Goal: Information Seeking & Learning: Check status

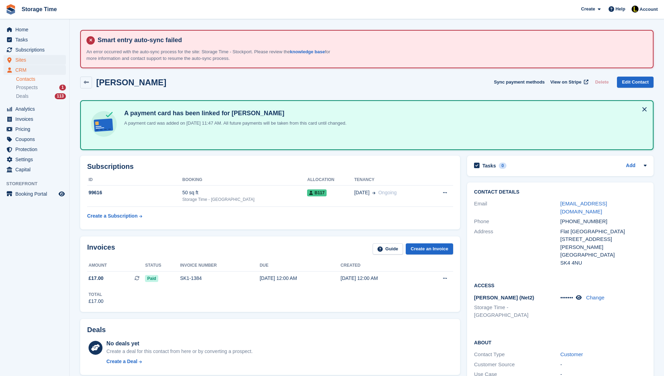
scroll to position [70, 0]
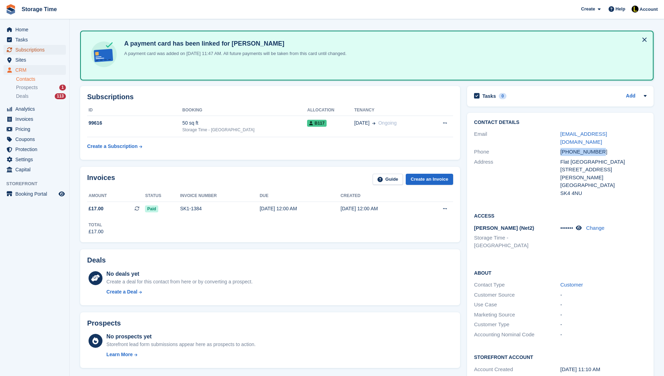
click at [43, 53] on span "Subscriptions" at bounding box center [36, 50] width 42 height 10
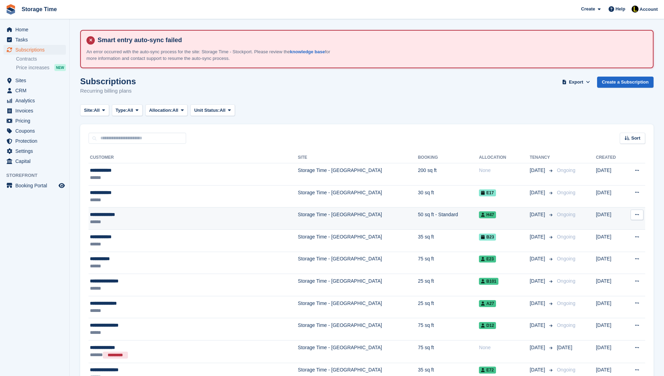
click at [174, 211] on div "**********" at bounding box center [162, 214] width 145 height 7
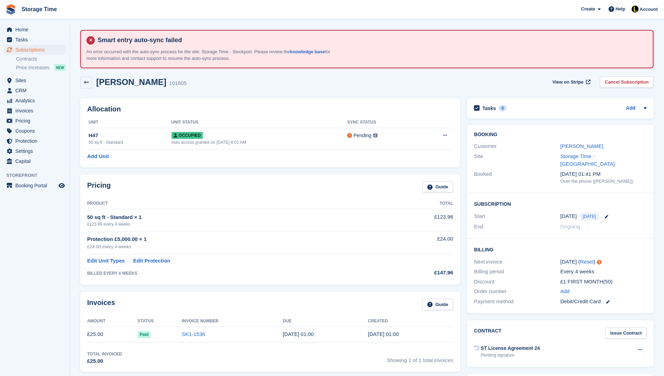
drag, startPoint x: 93, startPoint y: 224, endPoint x: 165, endPoint y: 223, distance: 71.8
click at [165, 223] on div "£123.96 every 4 weeks" at bounding box center [236, 224] width 298 height 6
drag, startPoint x: 410, startPoint y: 122, endPoint x: 104, endPoint y: 66, distance: 310.1
click at [98, 68] on section "Smart entry auto-sync failed An error occurred with the auto-sync process for t…" at bounding box center [367, 338] width 594 height 676
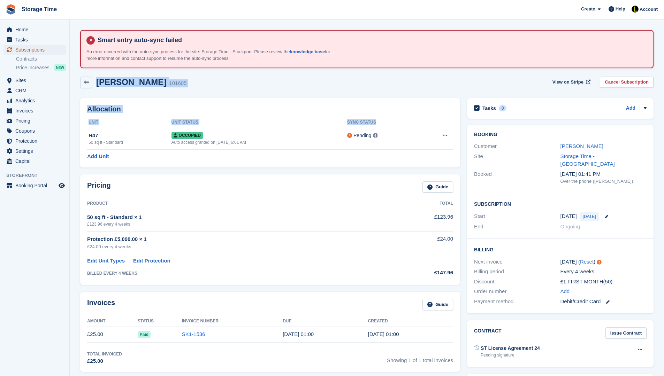
click at [34, 49] on span "Subscriptions" at bounding box center [36, 50] width 42 height 10
